Goal: Find specific page/section

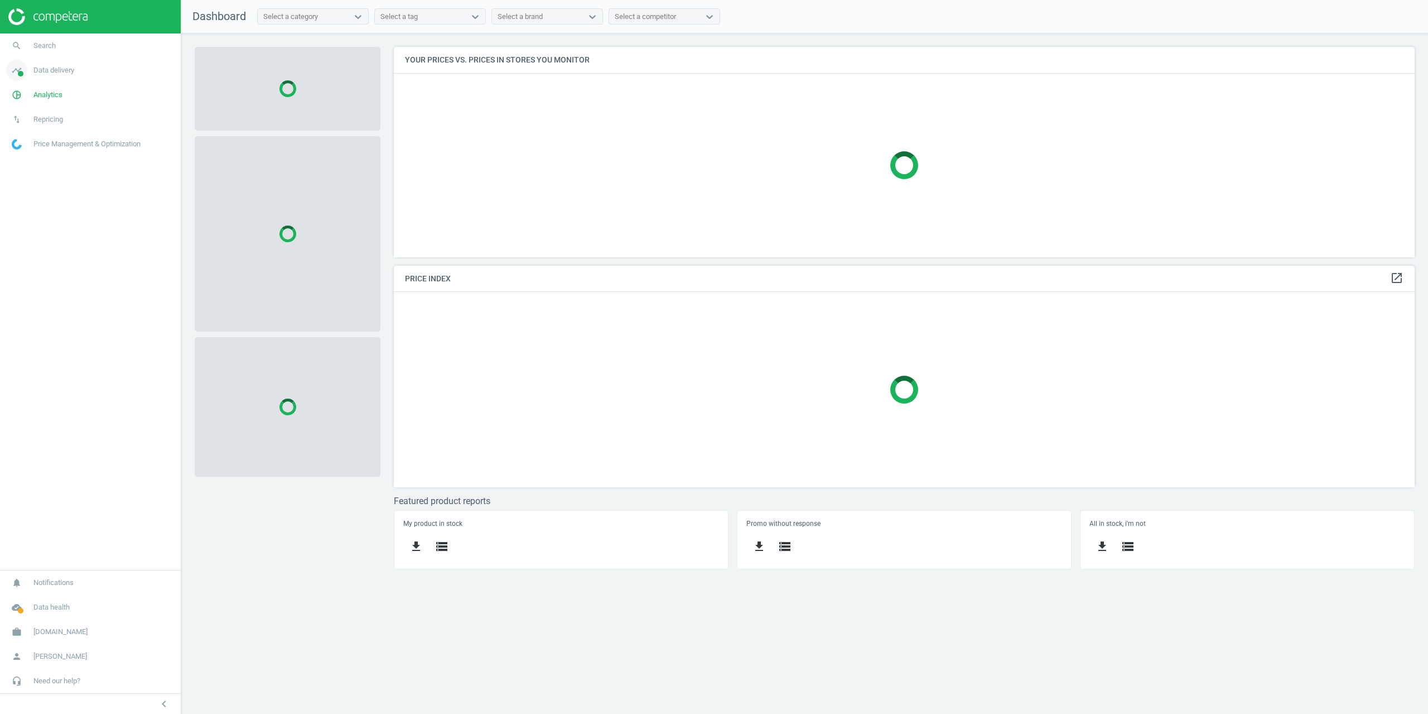
scroll to position [227, 1038]
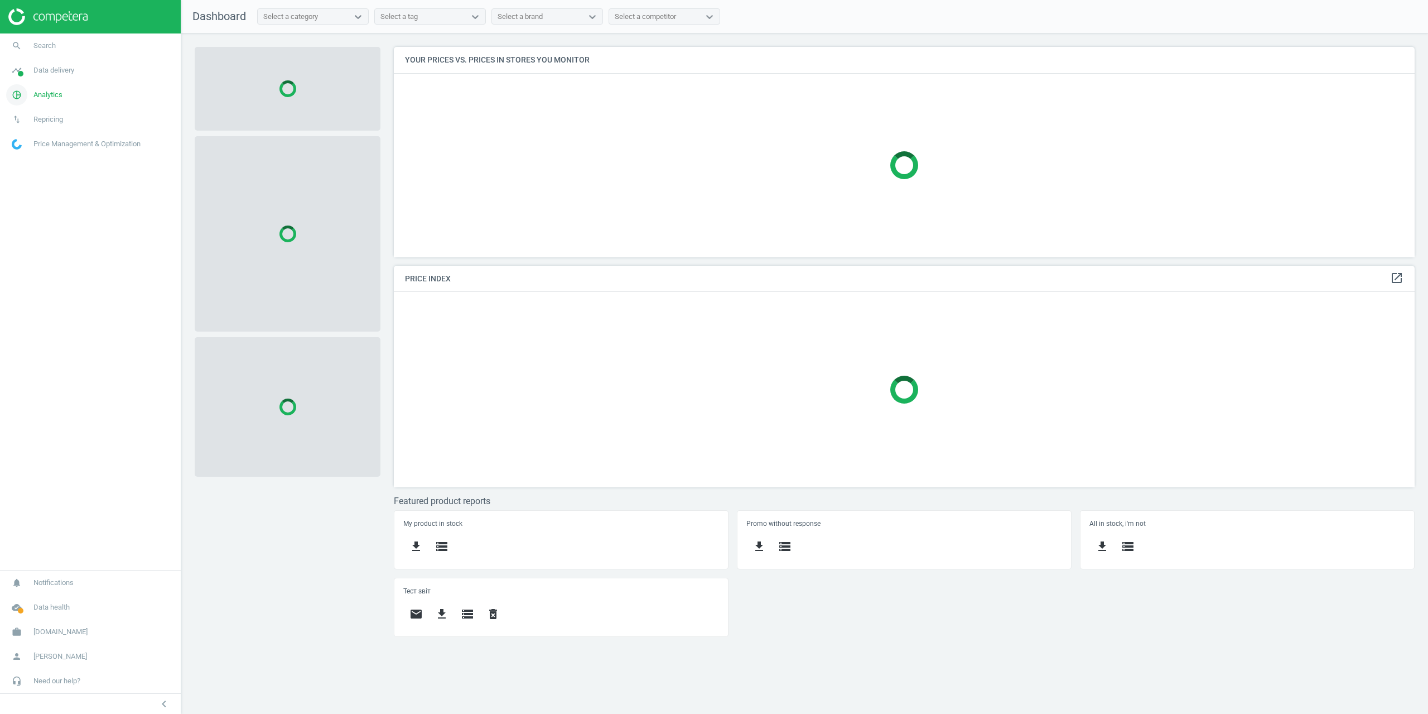
click at [49, 84] on link "pie_chart_outlined Analytics" at bounding box center [90, 95] width 181 height 25
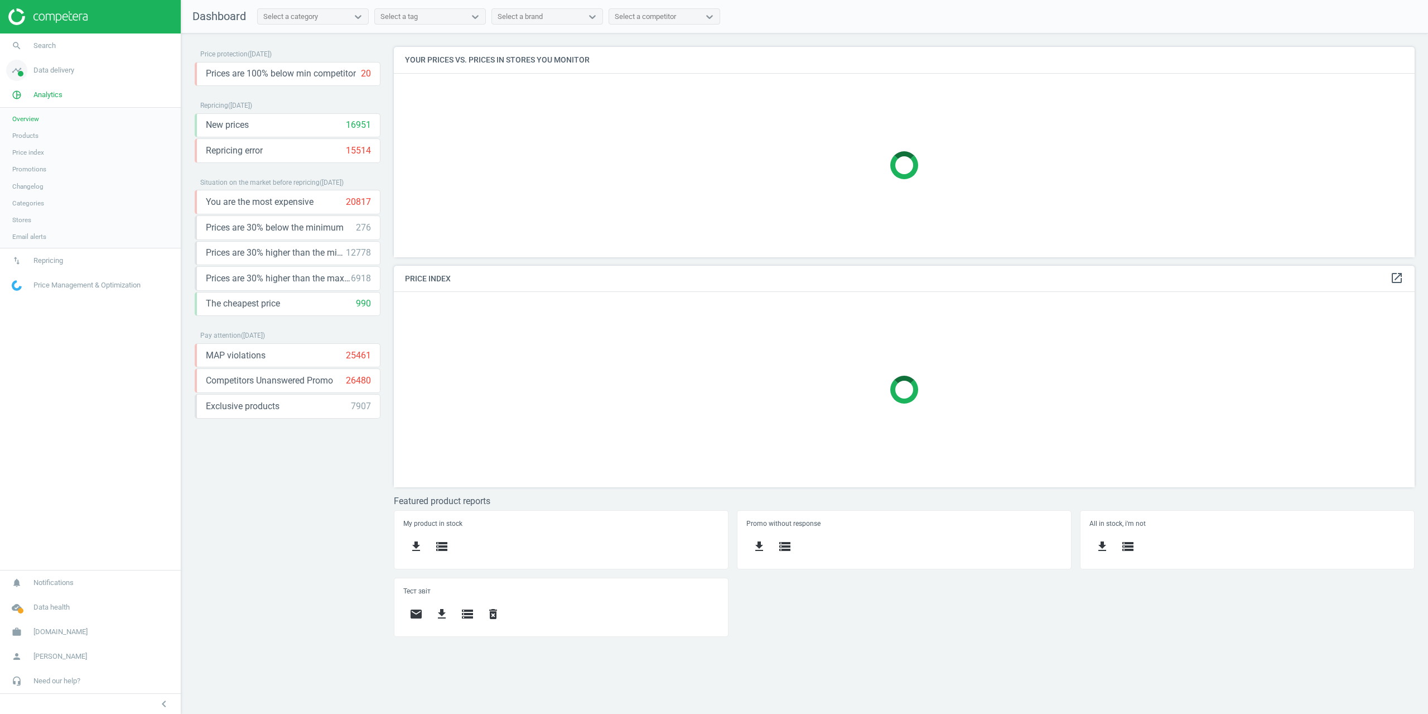
click at [39, 81] on link "timeline Data delivery" at bounding box center [90, 70] width 181 height 25
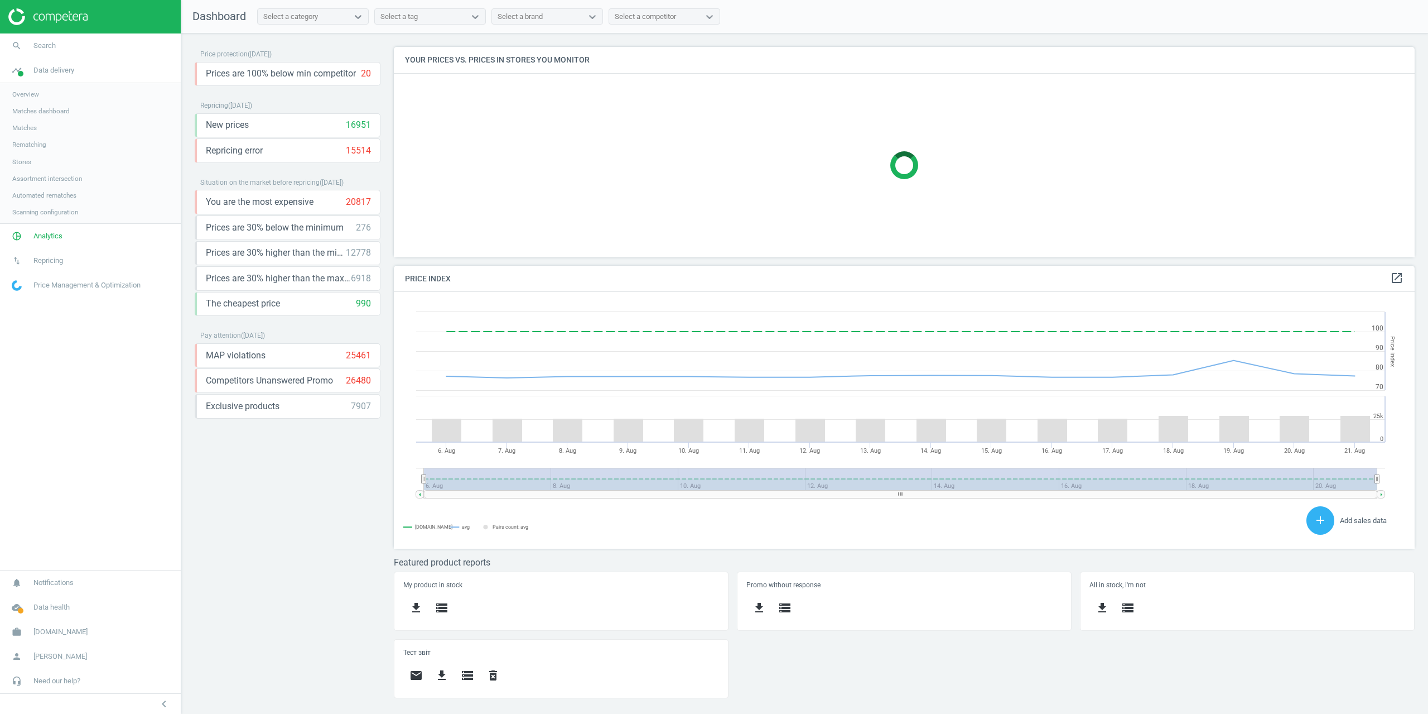
scroll to position [274, 1038]
click at [25, 125] on span "Matches" at bounding box center [24, 127] width 25 height 9
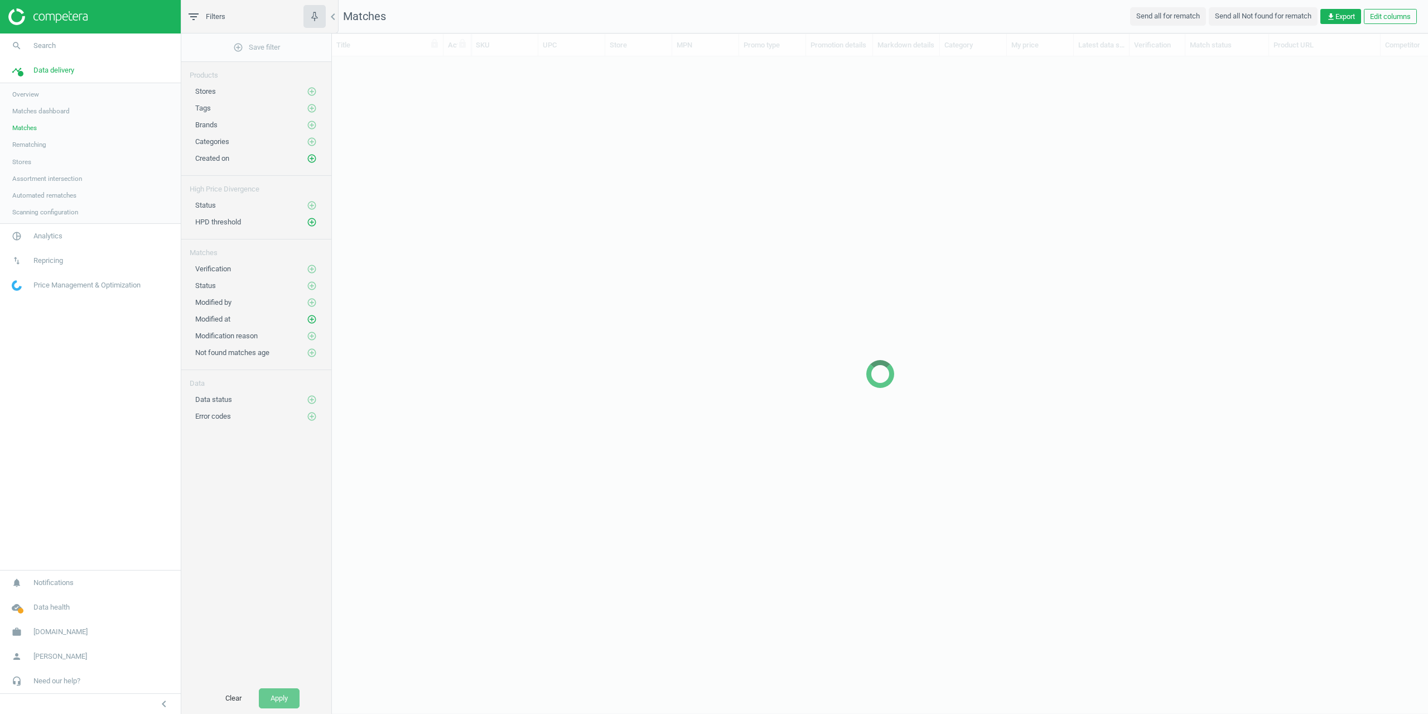
scroll to position [619, 1088]
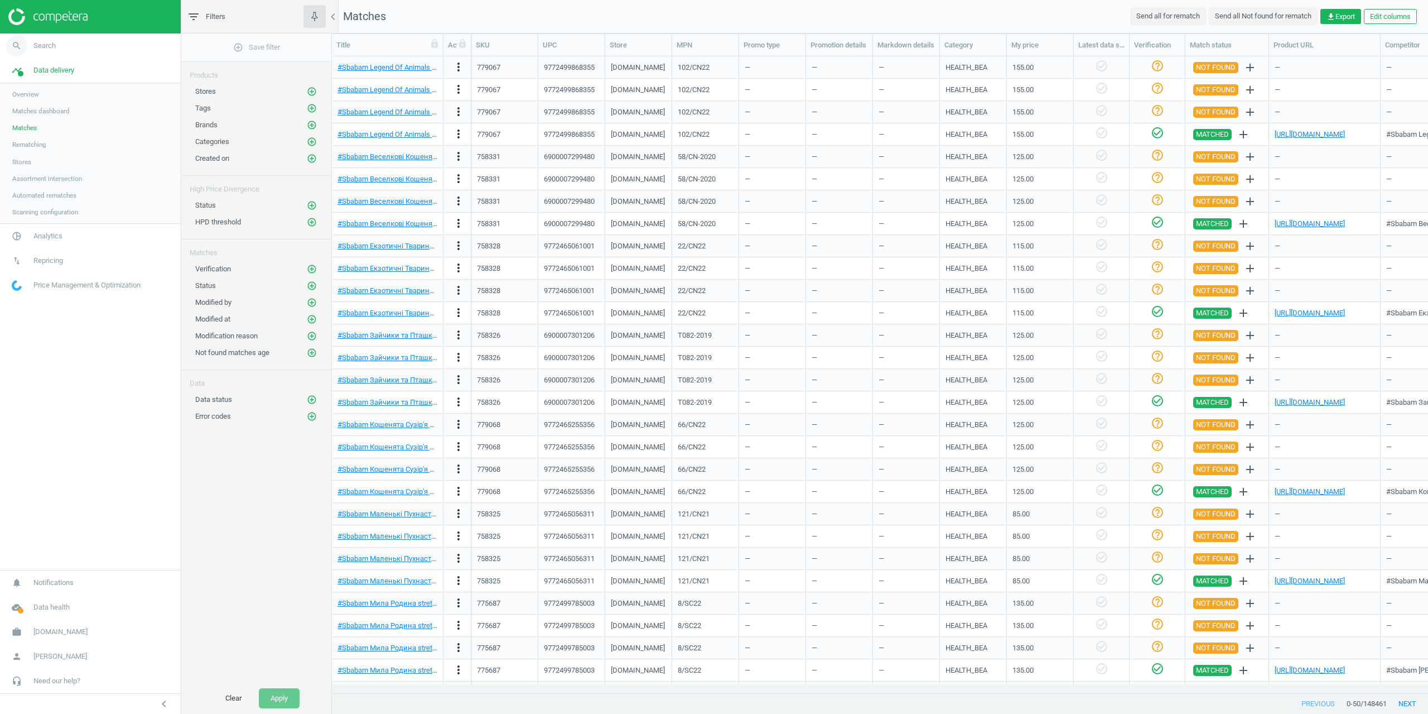
click at [64, 41] on link "search Search" at bounding box center [90, 45] width 181 height 25
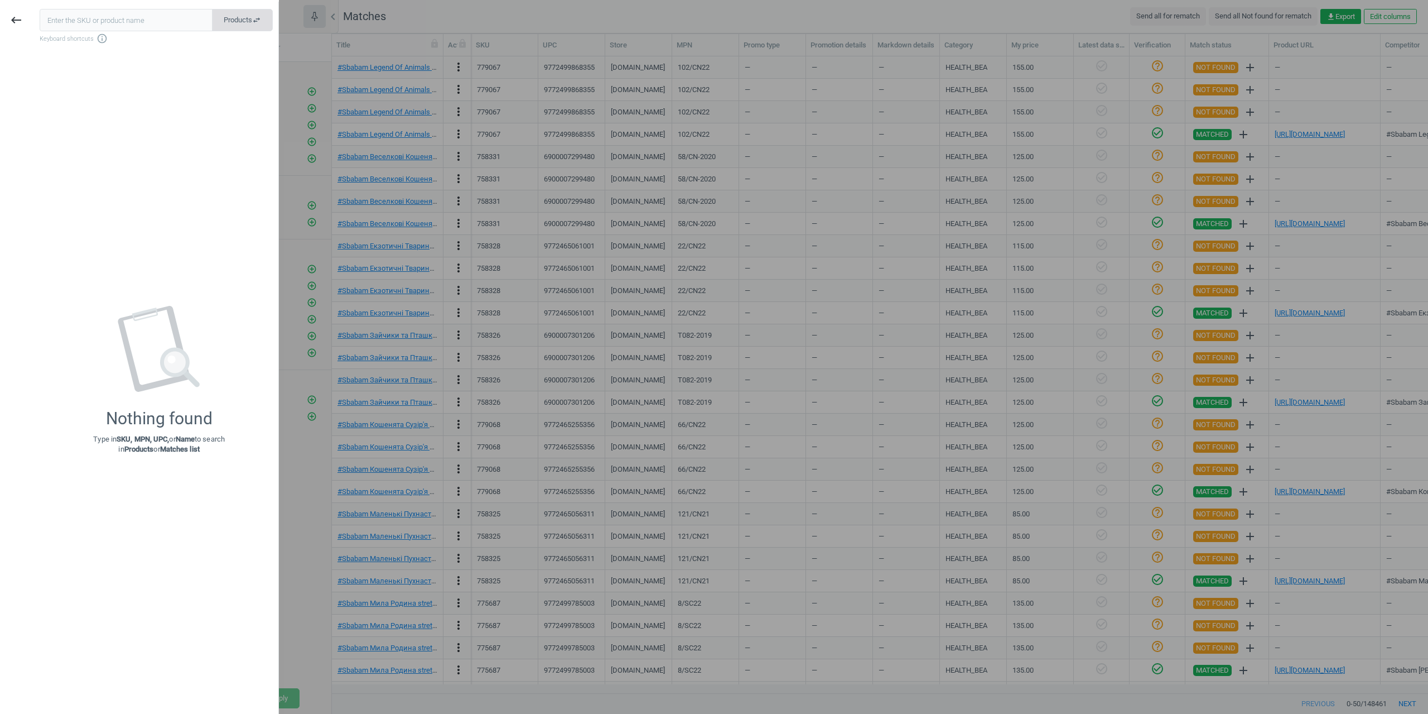
click at [243, 21] on span "Products swap_horiz" at bounding box center [242, 20] width 37 height 10
click at [148, 26] on input "text" at bounding box center [127, 20] width 174 height 22
paste input "531999"
type input "531999"
